Goal: Find specific page/section: Find specific page/section

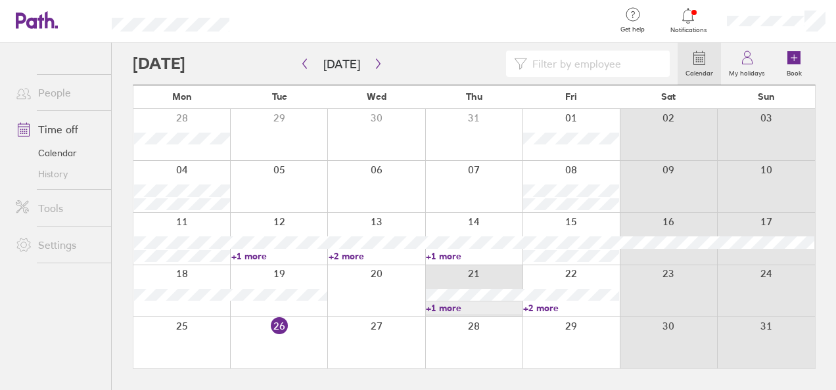
click at [458, 311] on link "+1 more" at bounding box center [474, 308] width 96 height 12
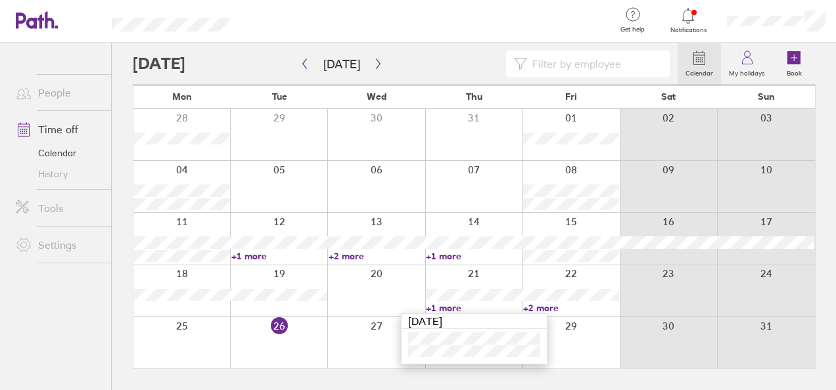
click at [540, 310] on link "+2 more" at bounding box center [571, 308] width 96 height 12
click at [545, 309] on link "+2 more" at bounding box center [571, 308] width 96 height 12
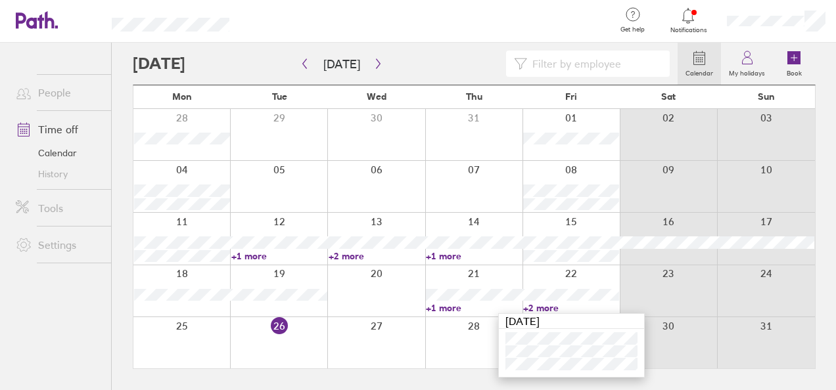
click at [694, 18] on icon at bounding box center [688, 16] width 16 height 16
